Goal: Task Accomplishment & Management: Manage account settings

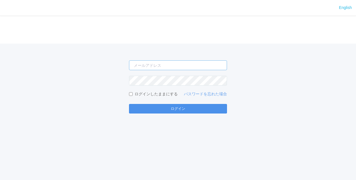
type input "[EMAIL_ADDRESS][DOMAIN_NAME]"
click at [177, 110] on button "ログイン" at bounding box center [178, 109] width 98 height 10
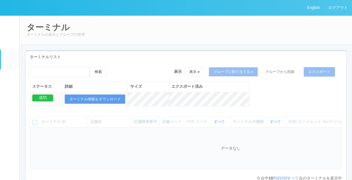
click at [17, 42] on link "ユーザー" at bounding box center [10, 40] width 18 height 17
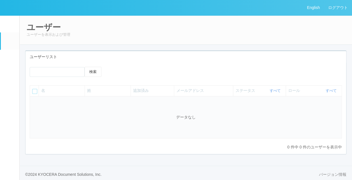
click at [7, 68] on link "ターミナル" at bounding box center [10, 60] width 18 height 20
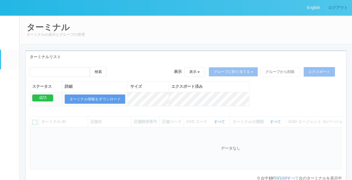
click at [332, 8] on link "ログアウト" at bounding box center [338, 7] width 28 height 15
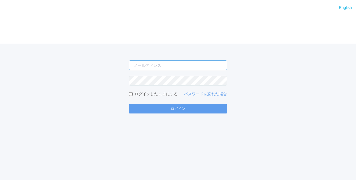
type input "[EMAIL_ADDRESS][DOMAIN_NAME]"
